Goal: Transaction & Acquisition: Purchase product/service

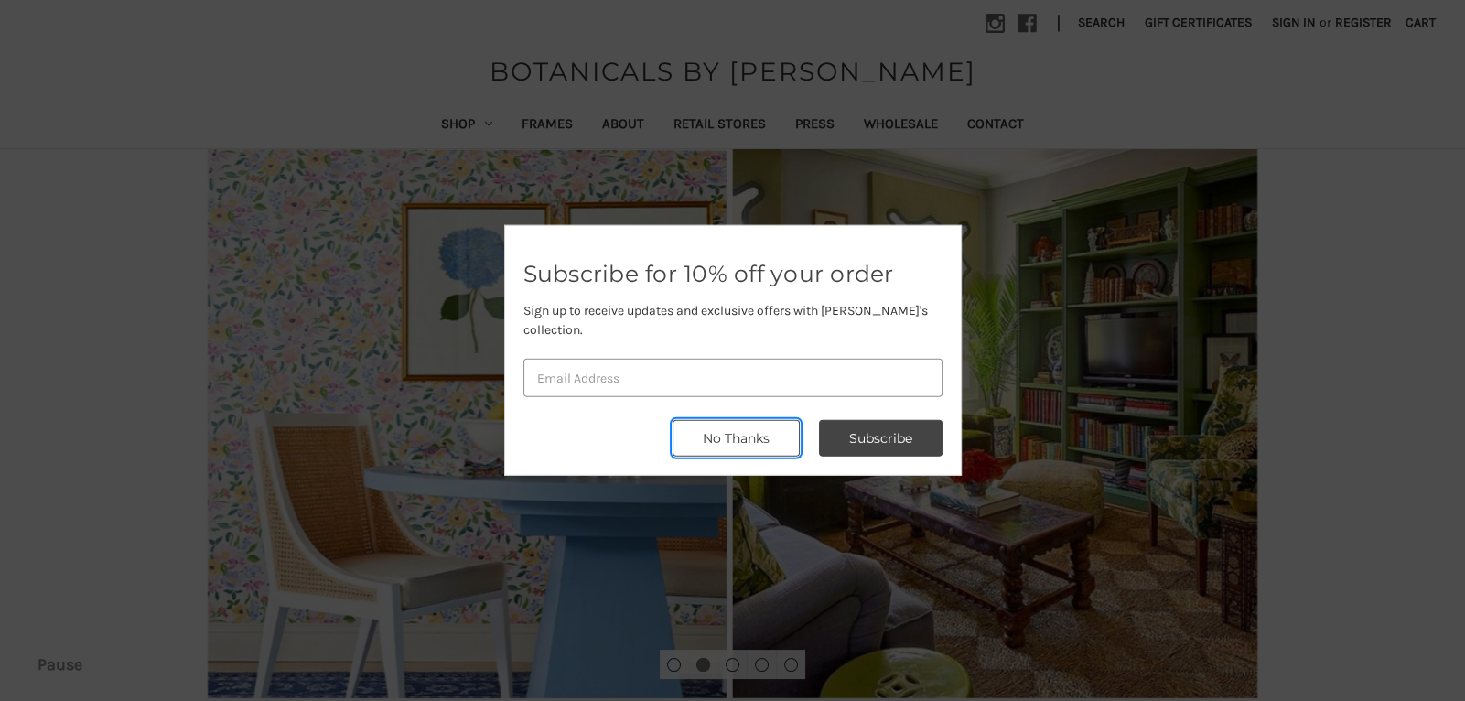
click at [729, 436] on button "No Thanks" at bounding box center [736, 438] width 127 height 37
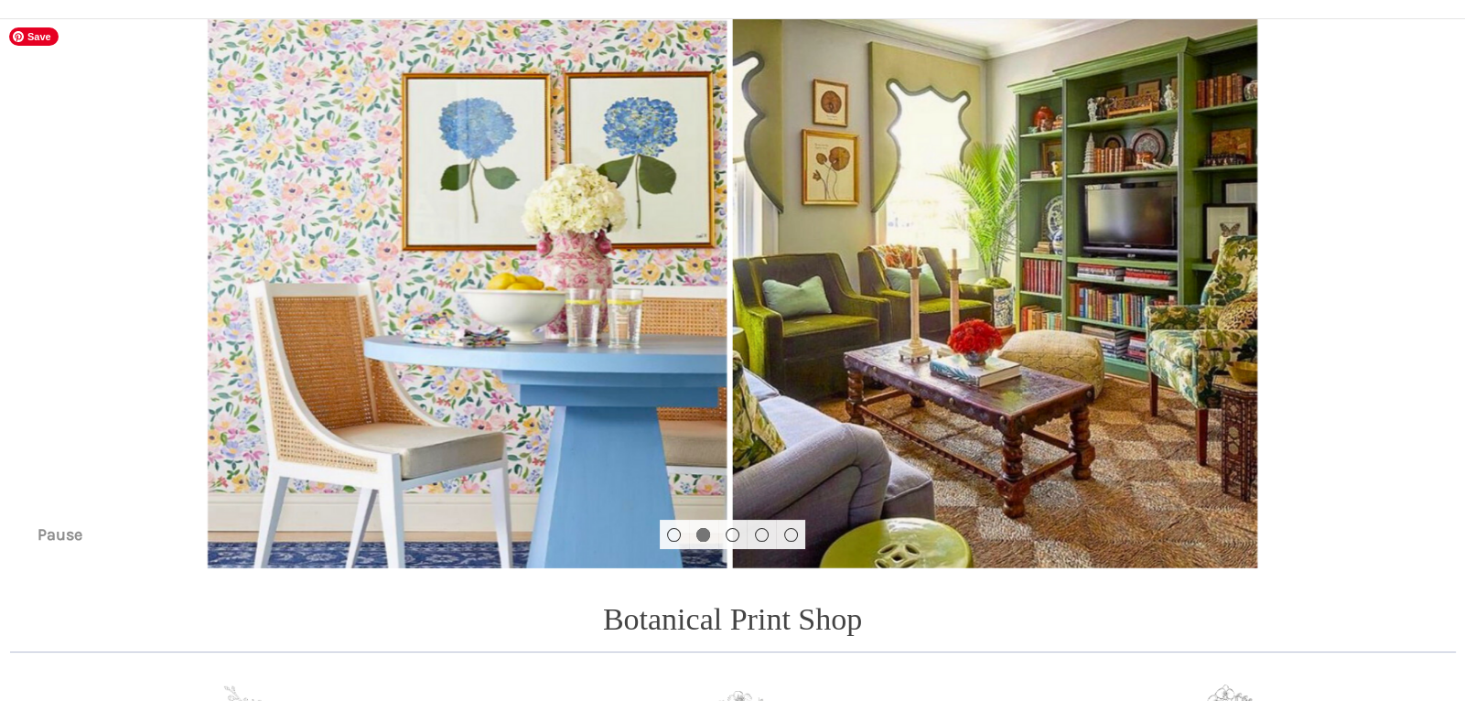
scroll to position [140, 0]
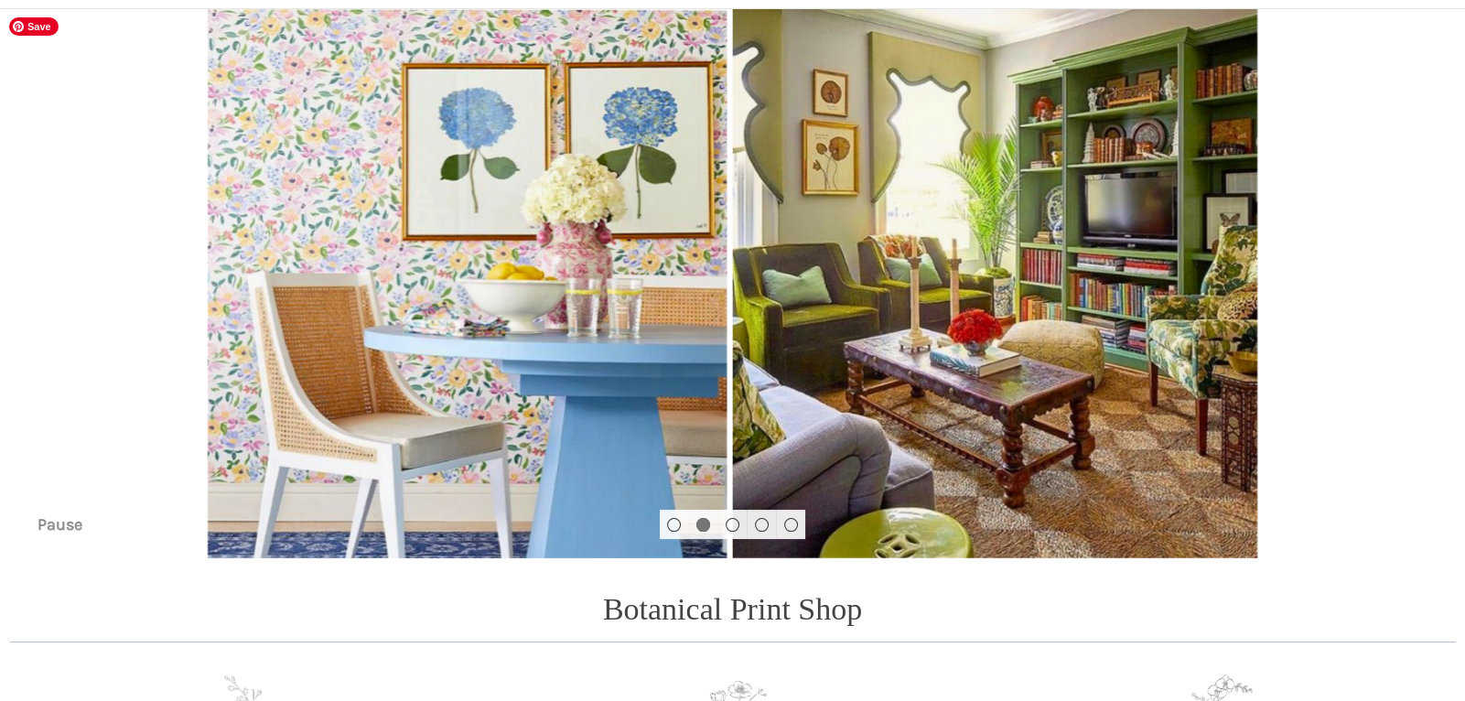
click at [640, 203] on img "Slide number 2" at bounding box center [732, 283] width 1465 height 549
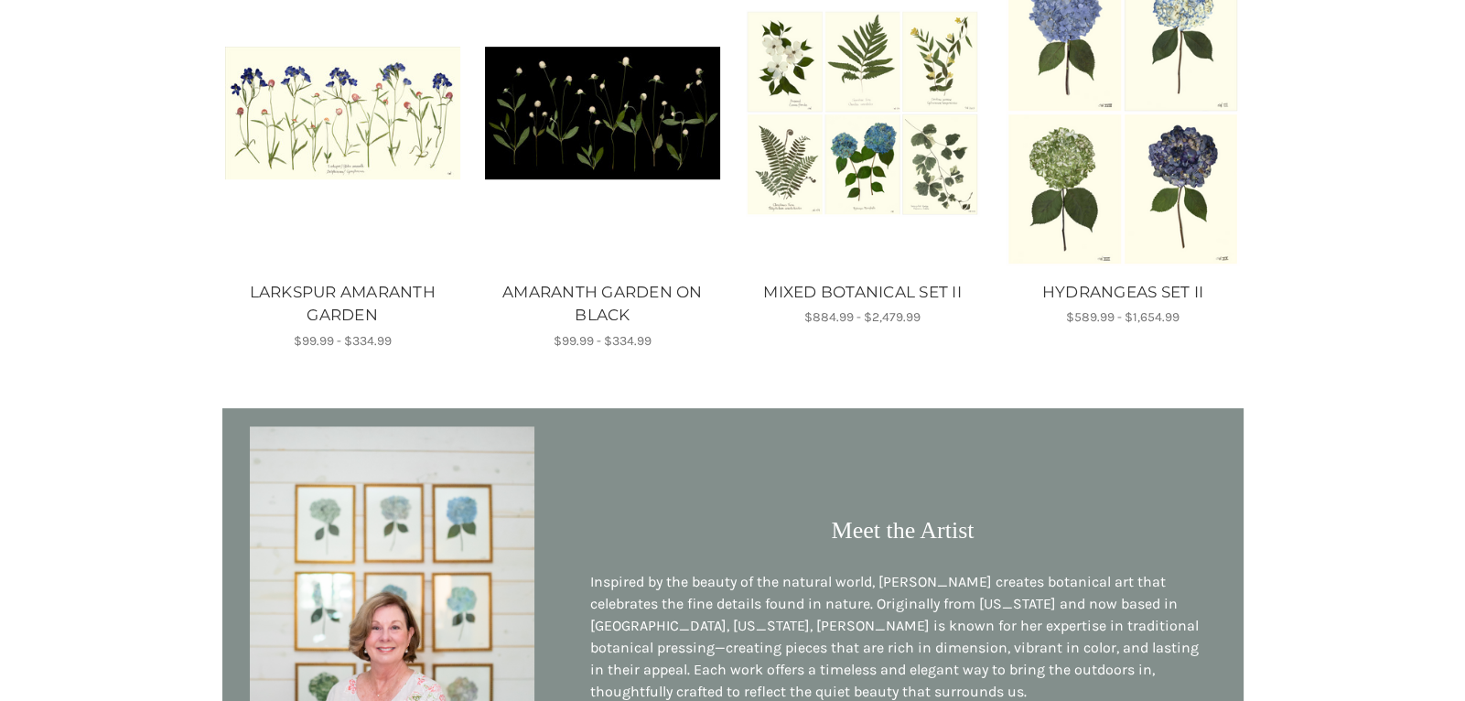
scroll to position [967, 0]
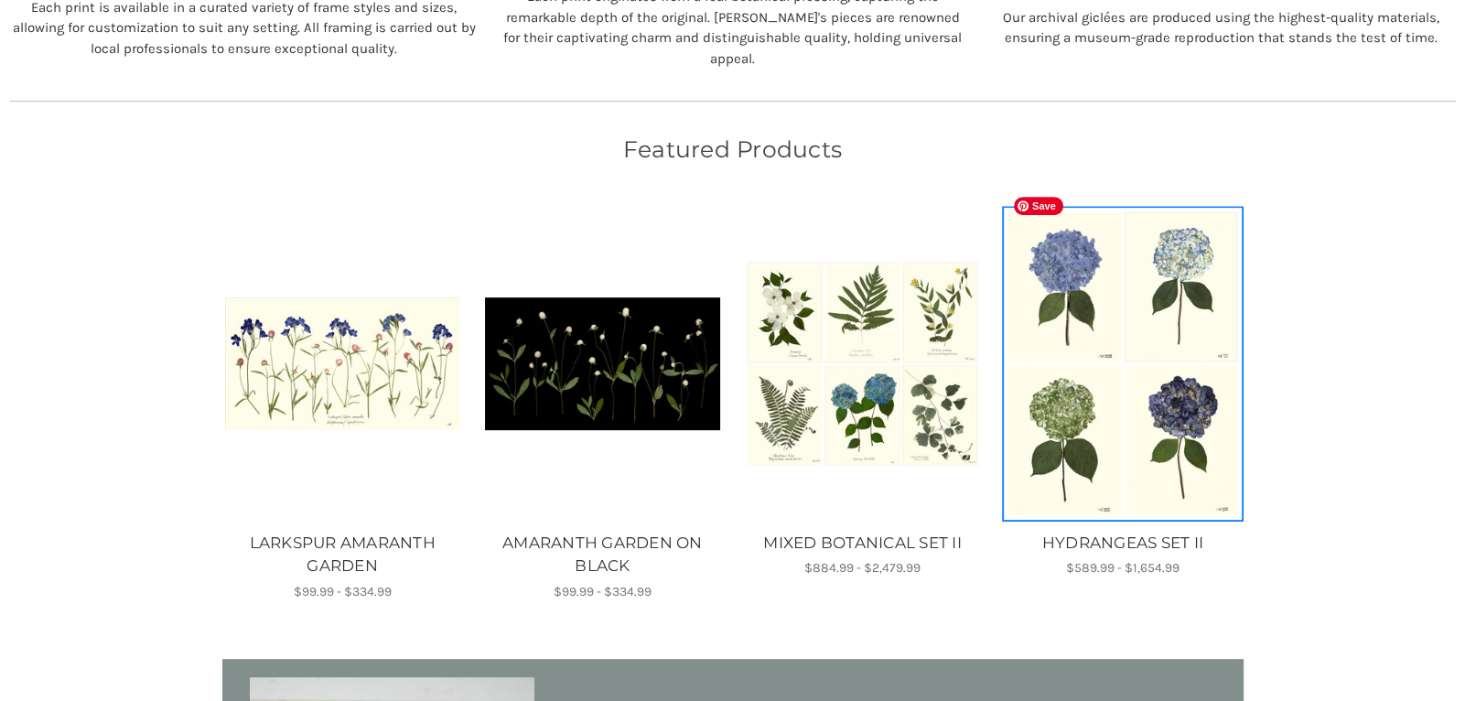
click at [1137, 467] on img "HYDRANGEAS SET II, Price range from $589.99 to $1,654.99\a\a" at bounding box center [1122, 363] width 235 height 309
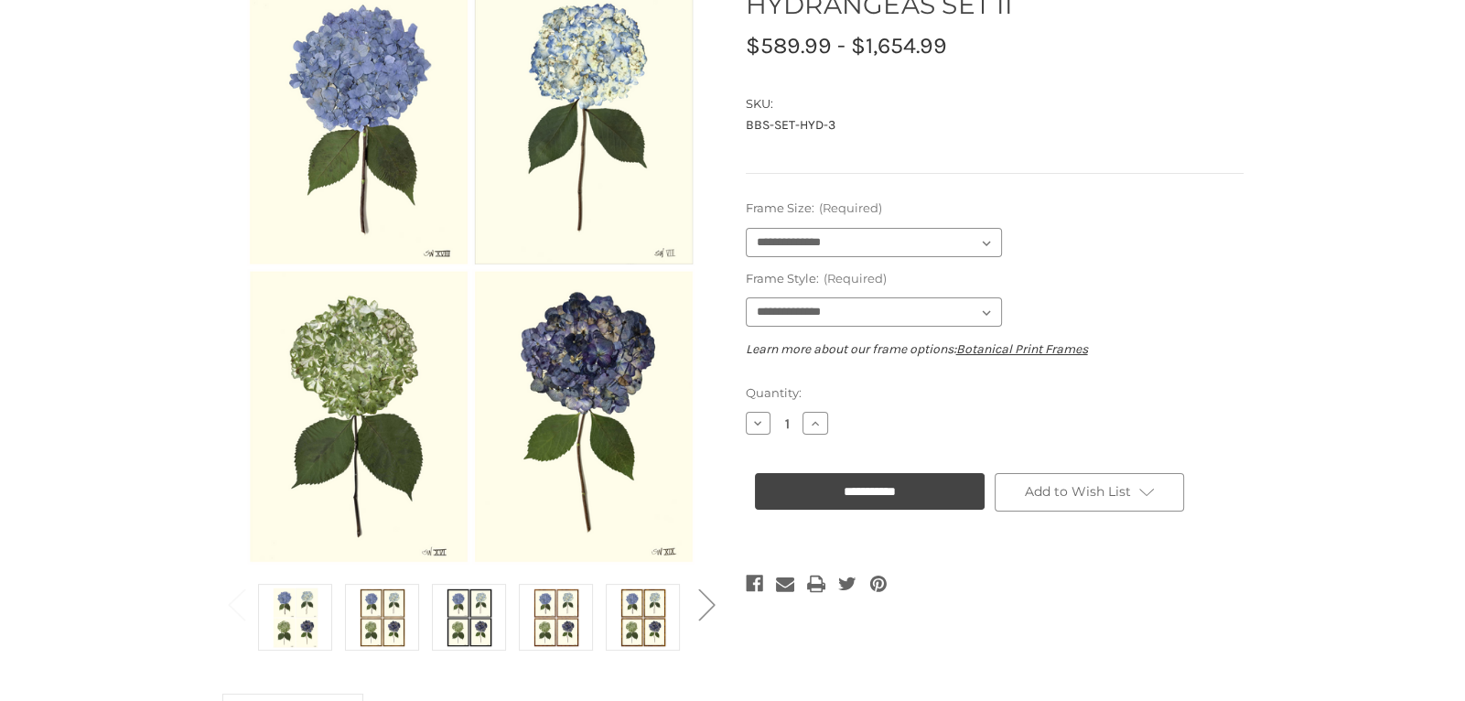
scroll to position [237, 0]
